Goal: Task Accomplishment & Management: Use online tool/utility

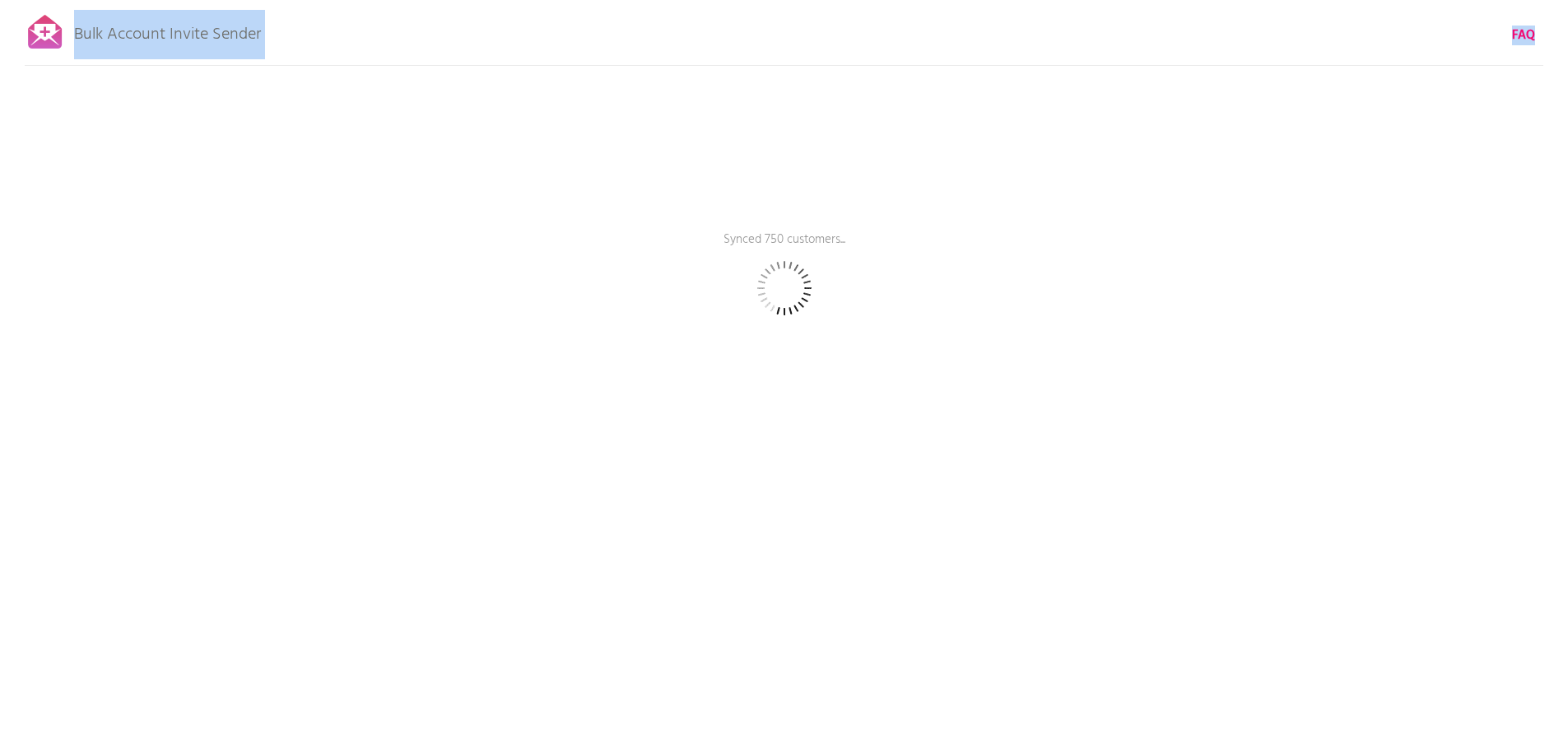
drag, startPoint x: 78, startPoint y: 33, endPoint x: 325, endPoint y: 21, distance: 247.3
click at [325, 21] on div "Bulk Account Invite Sender FAQ Synced 750 customers... Pause sending (This can …" at bounding box center [784, 288] width 1568 height 576
copy div "Bulk Account Invite Sender FAQ"
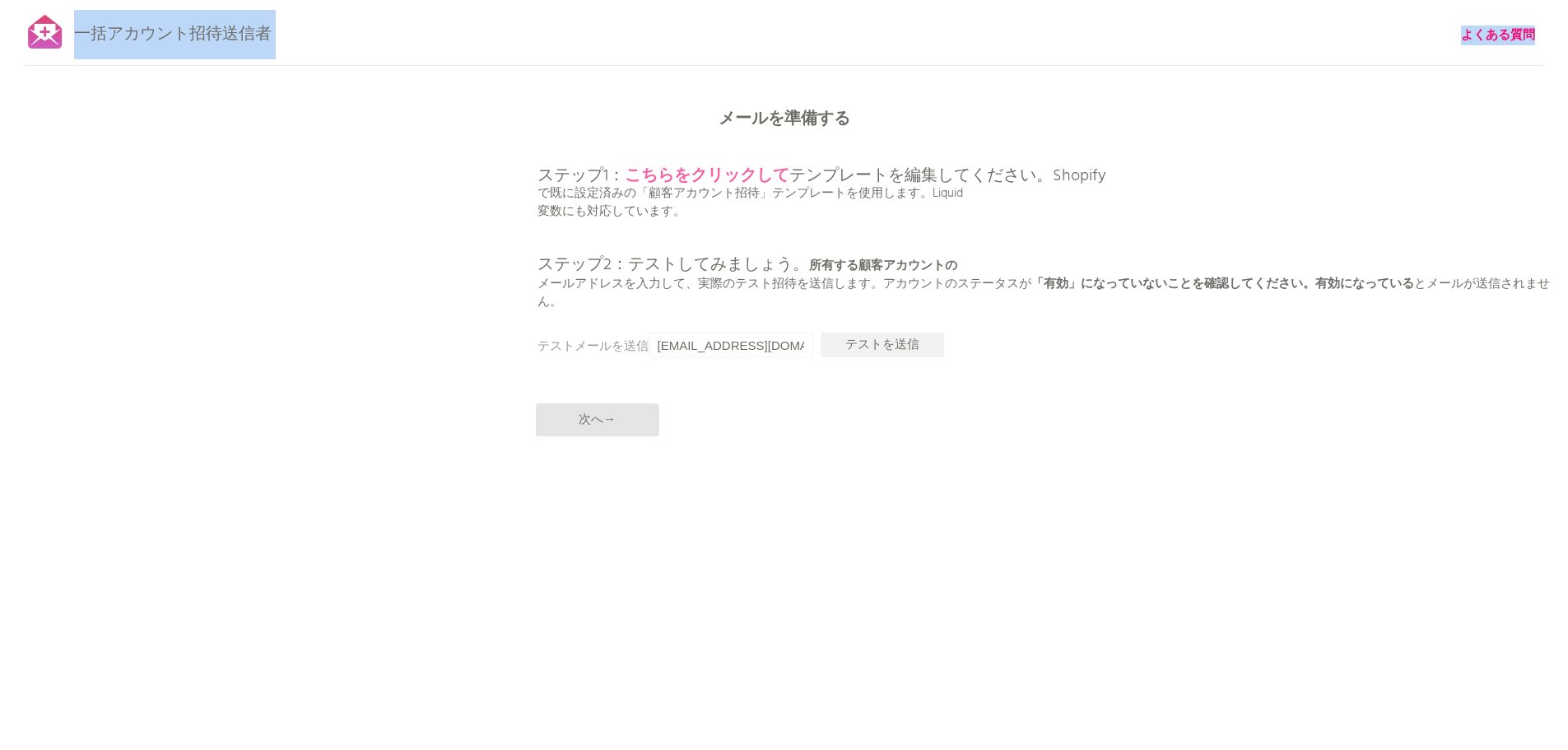
click at [669, 179] on font "こちらをクリックして" at bounding box center [707, 176] width 165 height 26
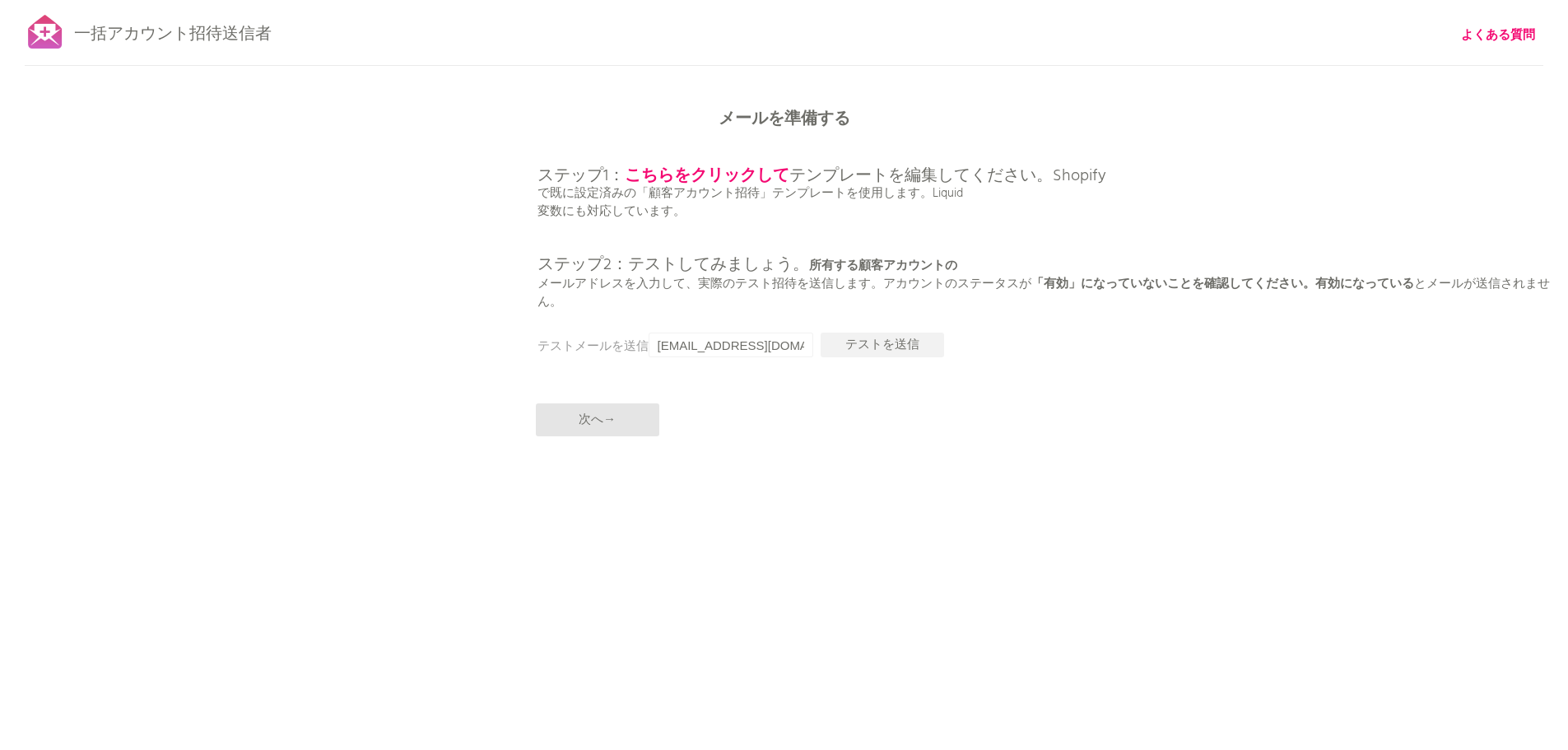
click at [863, 561] on div "一括アカウント招待送信者 よくある質問 すべての顧客を同期しました。 送信を一時停止 （これには最大30分かかる場合があります） 次は何をする？新規顧客が今後…" at bounding box center [784, 288] width 1568 height 576
drag, startPoint x: 767, startPoint y: 346, endPoint x: 609, endPoint y: 338, distance: 158.2
click at [611, 0] on div "メールを準備する ステップ1： こちらをクリックして テンプレートを編集してください。Shopify で既に設定済みの「顧客アカウント招待」テンプレートを使用…" at bounding box center [784, 0] width 1568 height 0
type input "わ"
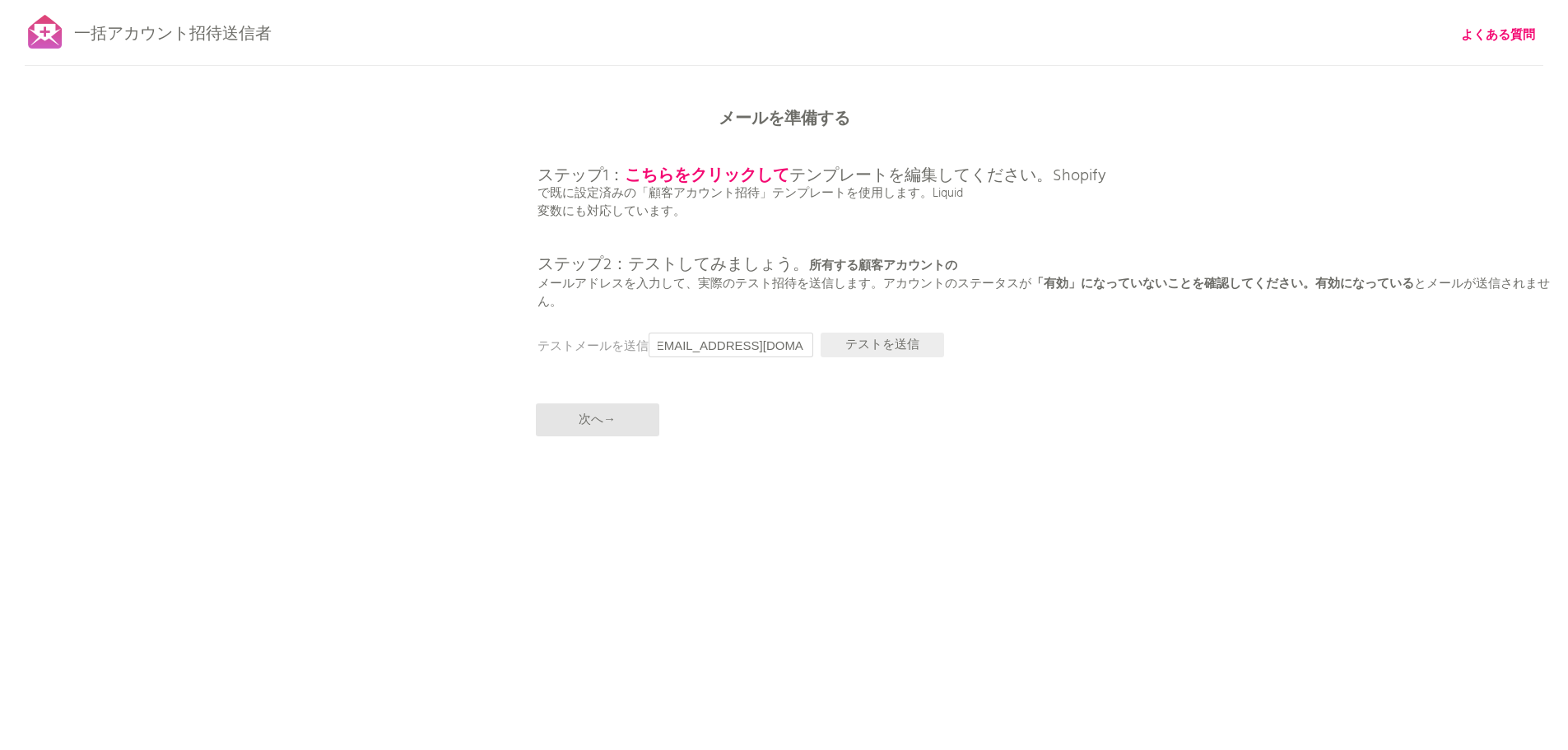
type input "[EMAIL_ADDRESS][DOMAIN_NAME]"
click at [864, 339] on font "テストを送信" at bounding box center [883, 344] width 74 height 19
click at [625, 419] on p "次へ→" at bounding box center [597, 420] width 123 height 33
click at [718, 263] on font "ステップ2：テストしてみましょう。" at bounding box center [673, 264] width 272 height 26
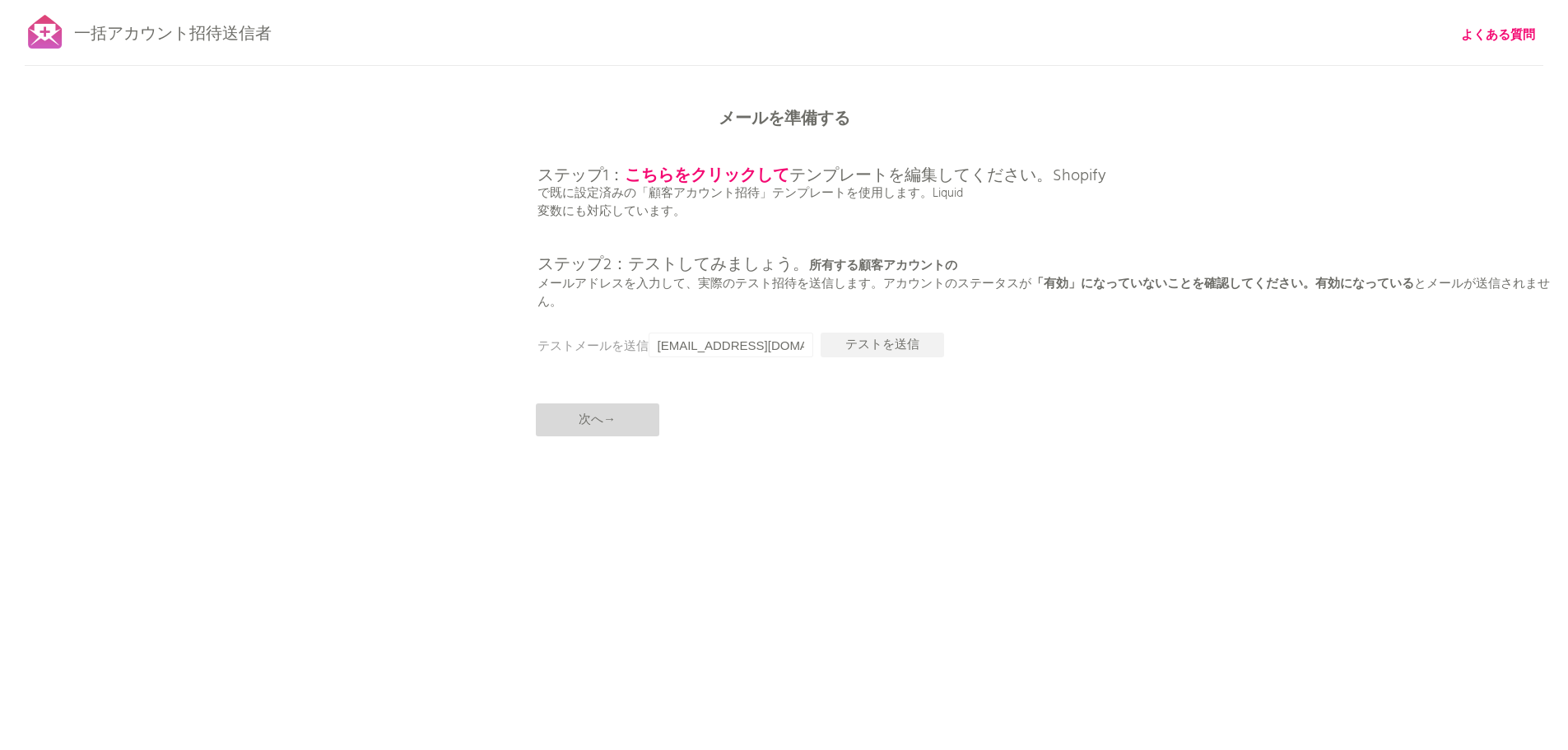
click at [594, 418] on font "次へ→" at bounding box center [598, 419] width 37 height 19
click at [887, 347] on font "テストを送信" at bounding box center [883, 344] width 74 height 19
drag, startPoint x: 704, startPoint y: 349, endPoint x: 848, endPoint y: 344, distance: 144.1
click at [848, 0] on div "メールを準備する ステップ1： こちらをクリックして テンプレートを編集してください。Shopify で既に設定済みの「顧客アカウント招待」テンプレートを使用…" at bounding box center [784, 0] width 1568 height 0
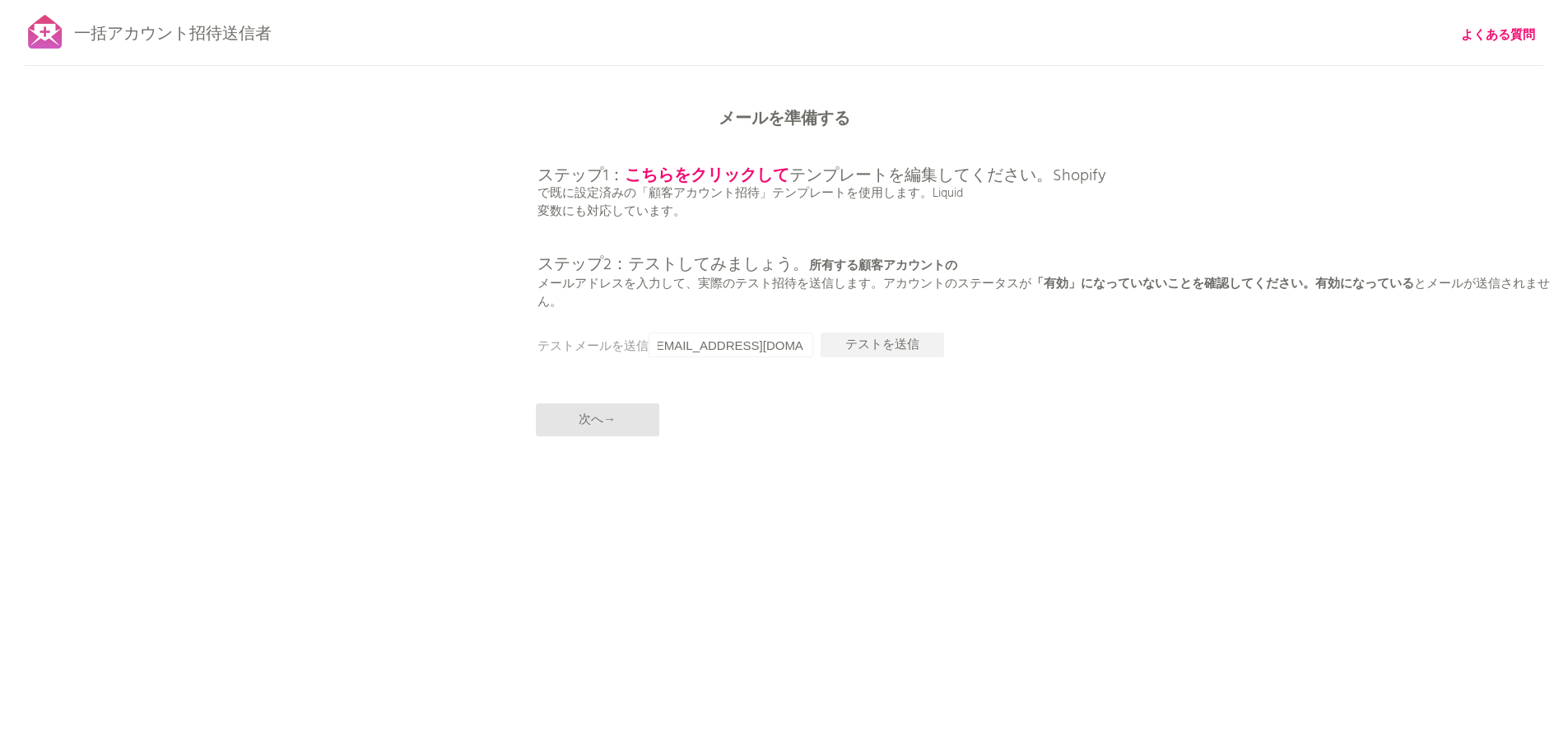
scroll to position [0, 0]
click at [796, 421] on div "一括アカウント招待送信者 よくある質問 すべての顧客を同期しました。 送信を一時停止 （これには最大30分かかる場合があります） 次は何をする？新規顧客が今後…" at bounding box center [784, 288] width 1568 height 576
click at [879, 348] on font "テストを送信" at bounding box center [883, 344] width 74 height 19
click at [1279, 513] on div "一括アカウント招待送信者 よくある質問 すべての顧客を同期しました。 送信を一時停止 （これには最大30分かかる場合があります） 次は何をする？新規顧客が今後…" at bounding box center [784, 288] width 1568 height 576
click at [616, 420] on p "次へ→" at bounding box center [597, 420] width 123 height 33
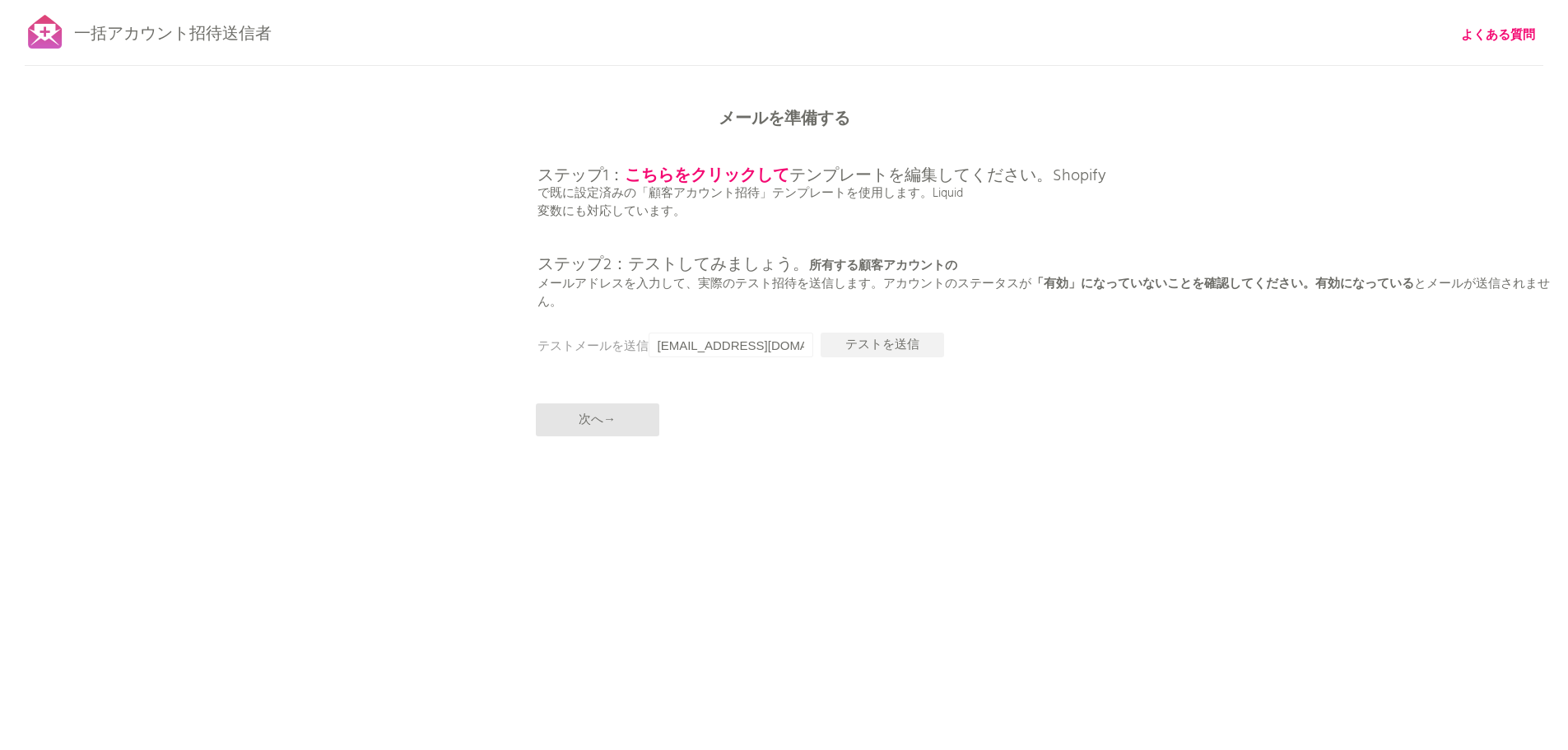
click at [475, 161] on div "一括アカウント招待送信者 よくある質問 すべての顧客を同期しました。 送信を一時停止 （これには最大30分かかる場合があります） 次は何をする？新規顧客が今後…" at bounding box center [784, 288] width 1568 height 576
click at [435, 198] on div "一括アカウント招待送信者 よくある質問 すべての顧客を同期しました。 送信を一時停止 （これには最大30分かかる場合があります） 次は何をする？新規顧客が今後…" at bounding box center [784, 288] width 1568 height 576
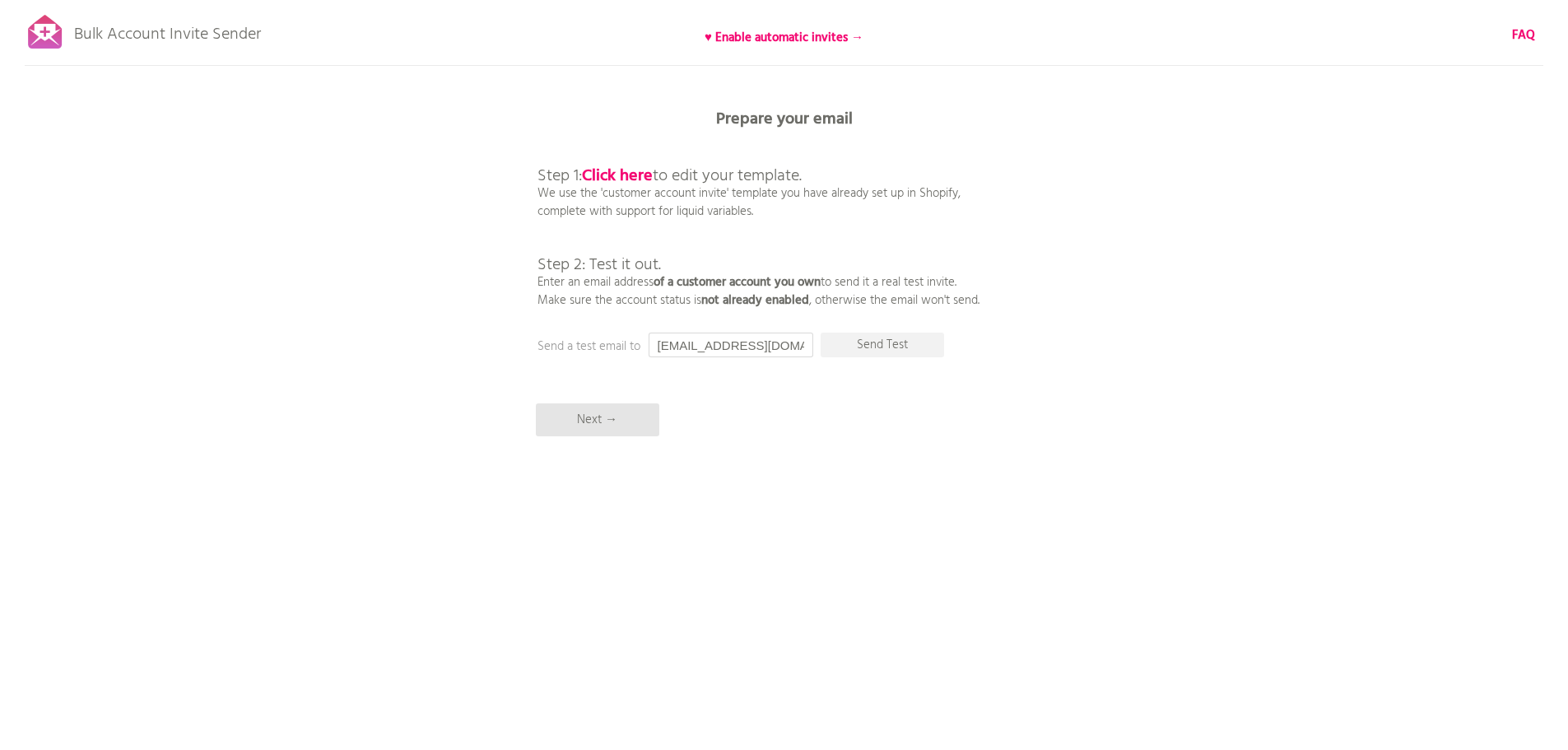
drag, startPoint x: 767, startPoint y: 342, endPoint x: 564, endPoint y: 352, distance: 203.2
click at [564, 0] on div "Prepare your email Step 1: Click here to edit your template. We use the 'custom…" at bounding box center [784, 0] width 1568 height 0
type input "[EMAIL_ADDRESS][DOMAIN_NAME]"
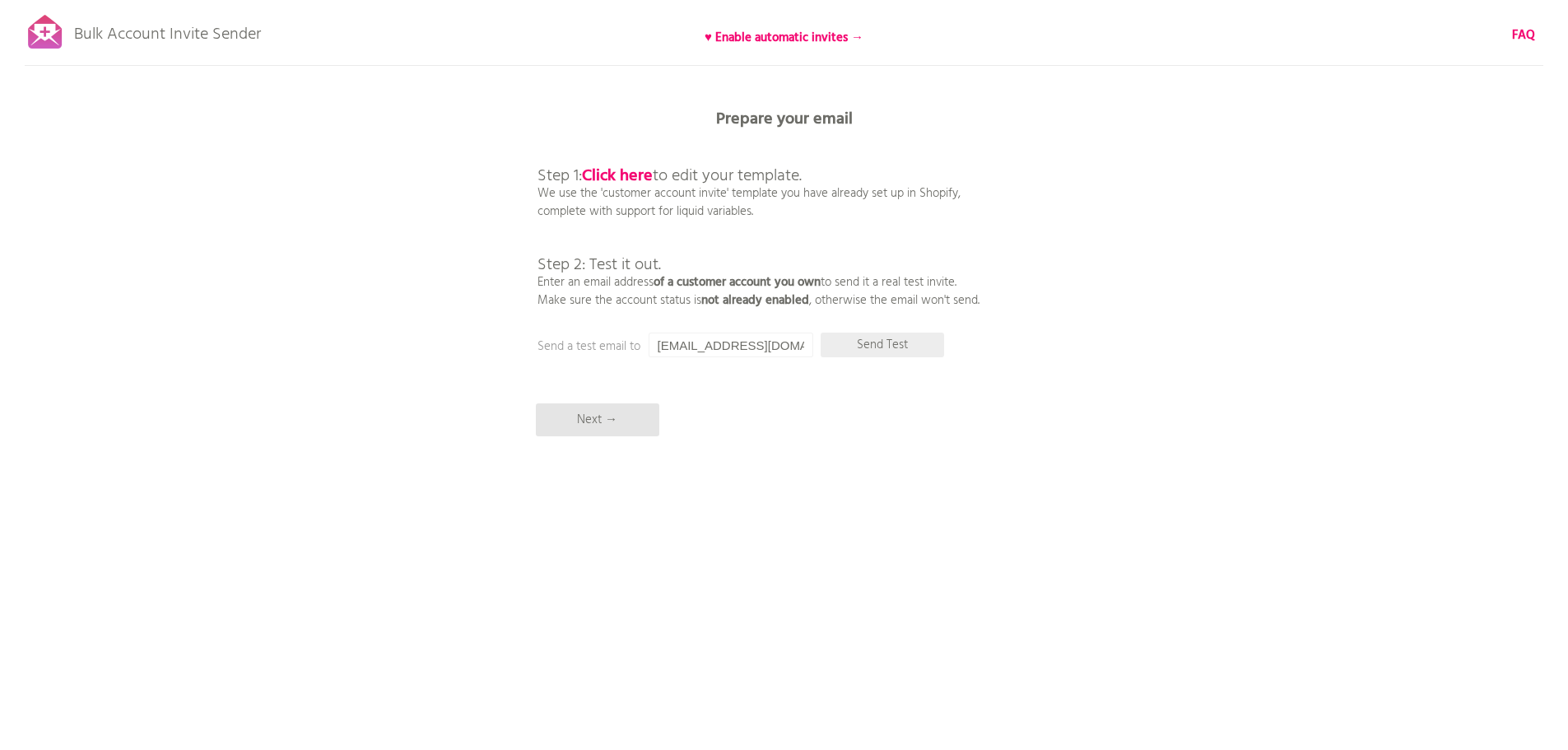
click at [883, 339] on p "Send Test" at bounding box center [882, 344] width 123 height 25
click at [619, 417] on p "Next →" at bounding box center [597, 420] width 123 height 33
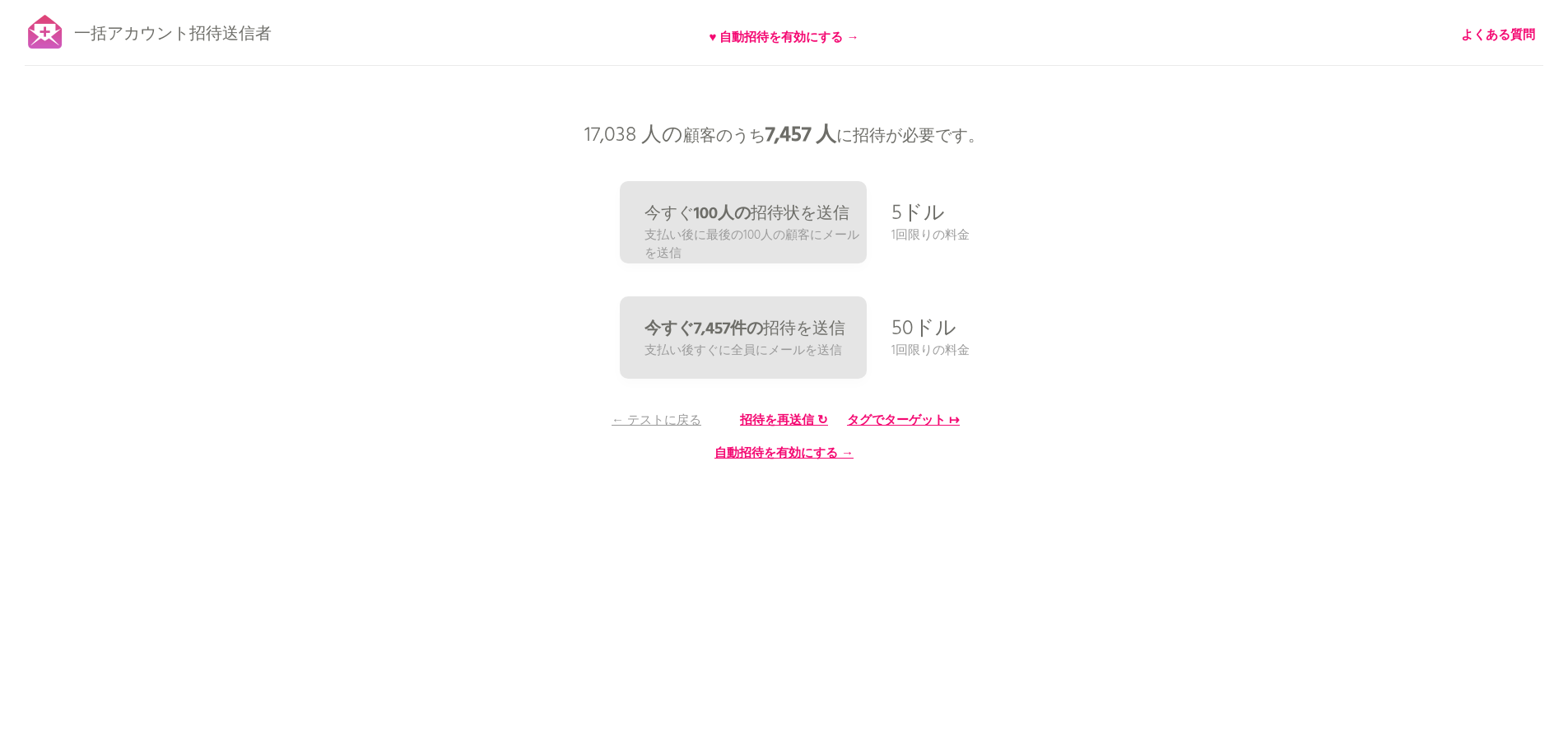
click at [1186, 460] on div "一括アカウント招待送信者 ♥ 自動招待を有効にする → よくある質問 すべての顧客を同期しました。 送信を一時停止 （これには最大30分かかる場合があります）…" at bounding box center [784, 288] width 1568 height 576
